Goal: Find specific page/section: Find specific page/section

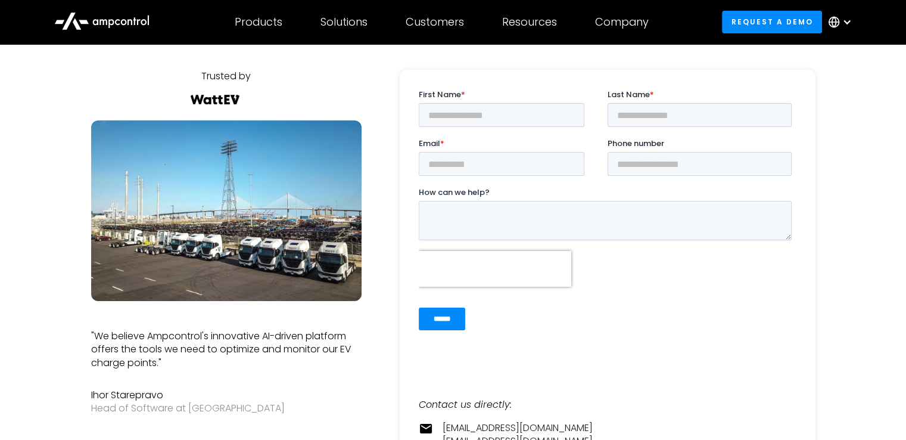
scroll to position [80, 0]
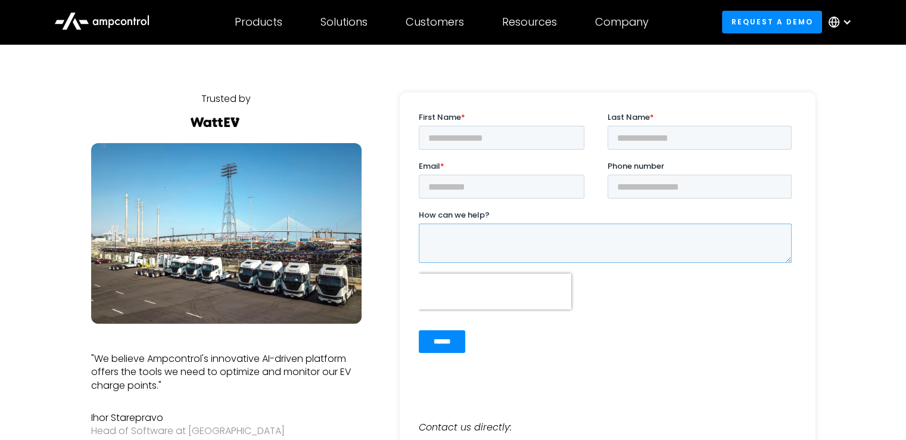
click at [515, 248] on textarea "How can we help?" at bounding box center [604, 242] width 373 height 39
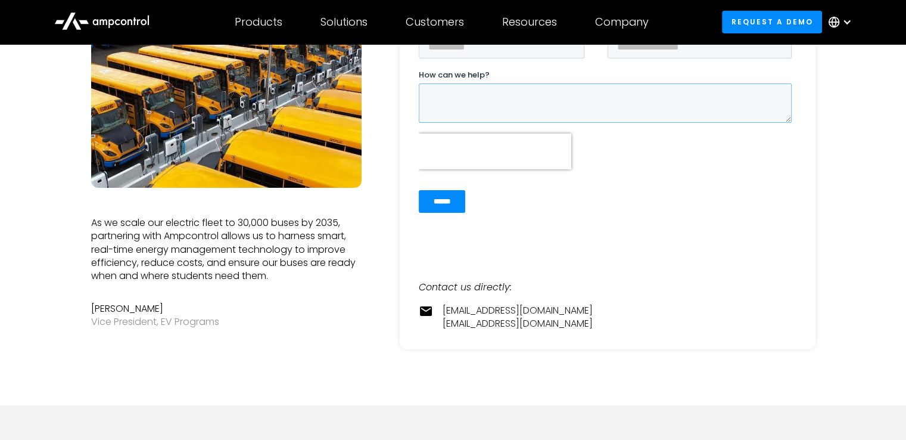
scroll to position [217, 0]
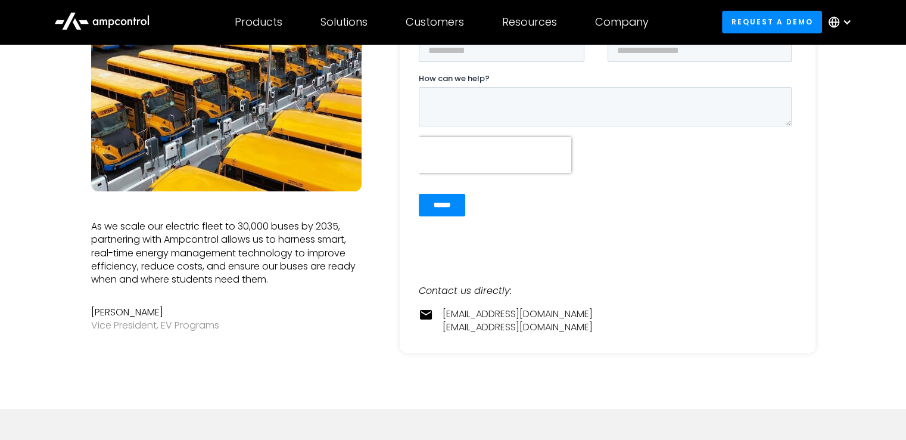
click at [496, 301] on div at bounding box center [608, 303] width 378 height 10
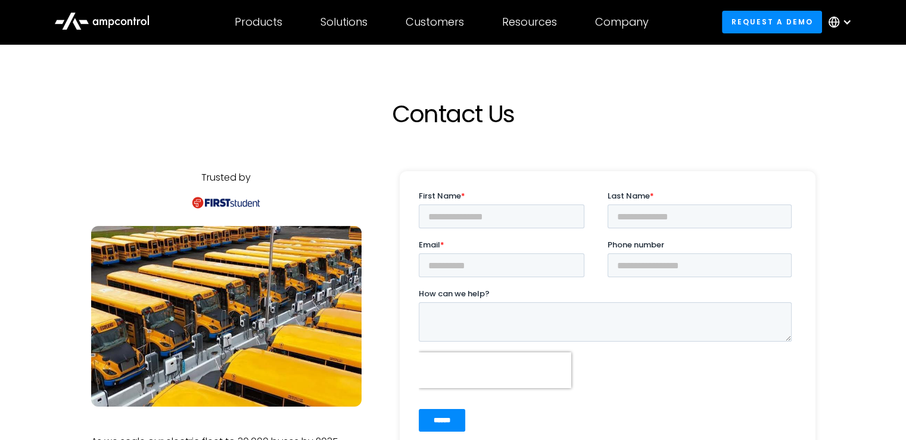
scroll to position [0, 0]
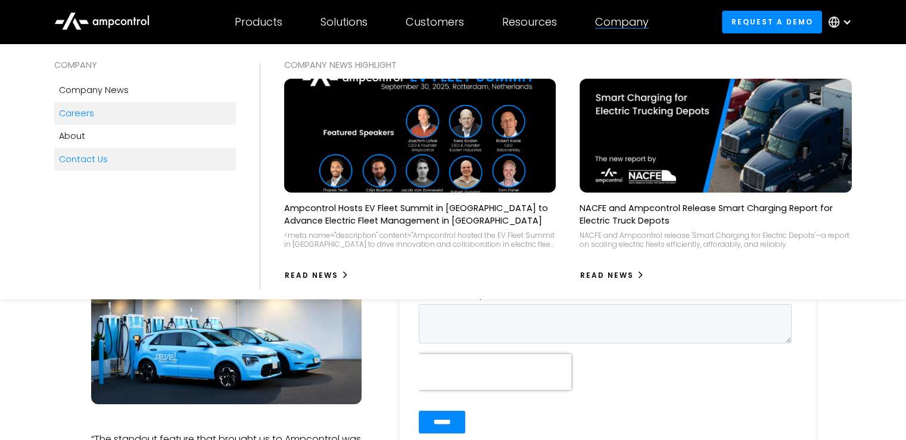
click at [55, 120] on link "Careers" at bounding box center [145, 113] width 182 height 23
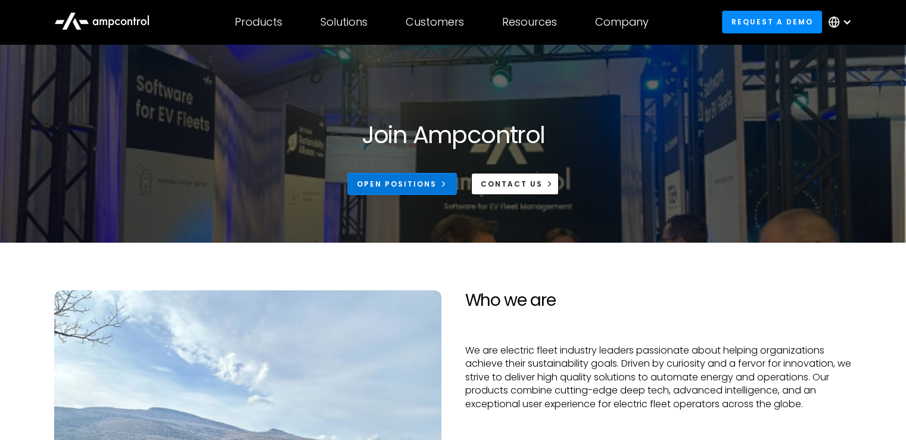
click at [396, 186] on div "Open Positions" at bounding box center [397, 184] width 80 height 11
